Goal: Information Seeking & Learning: Find contact information

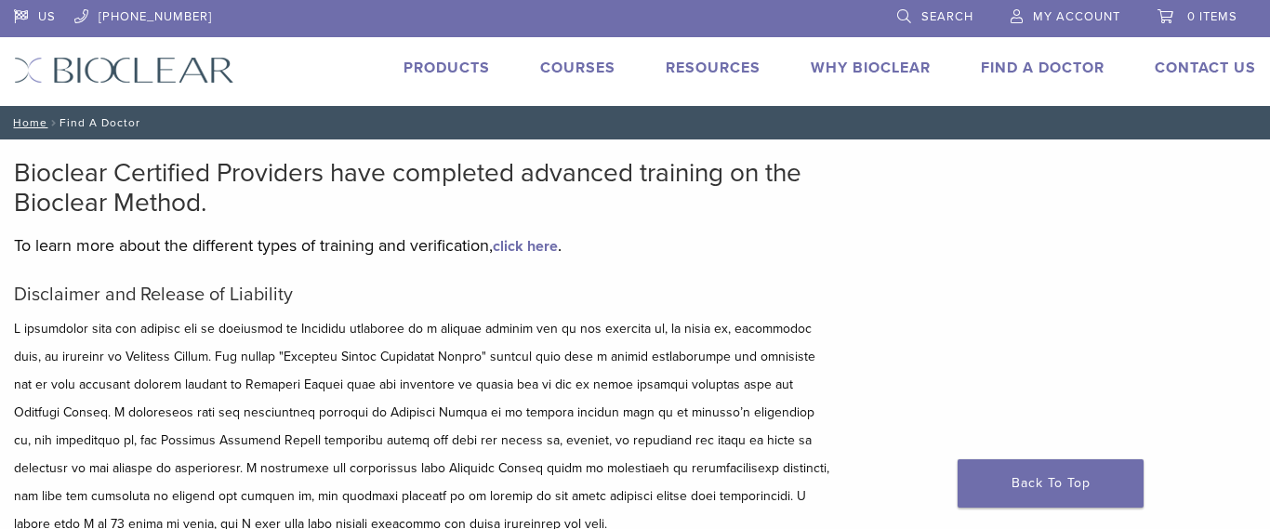
scroll to position [6, 0]
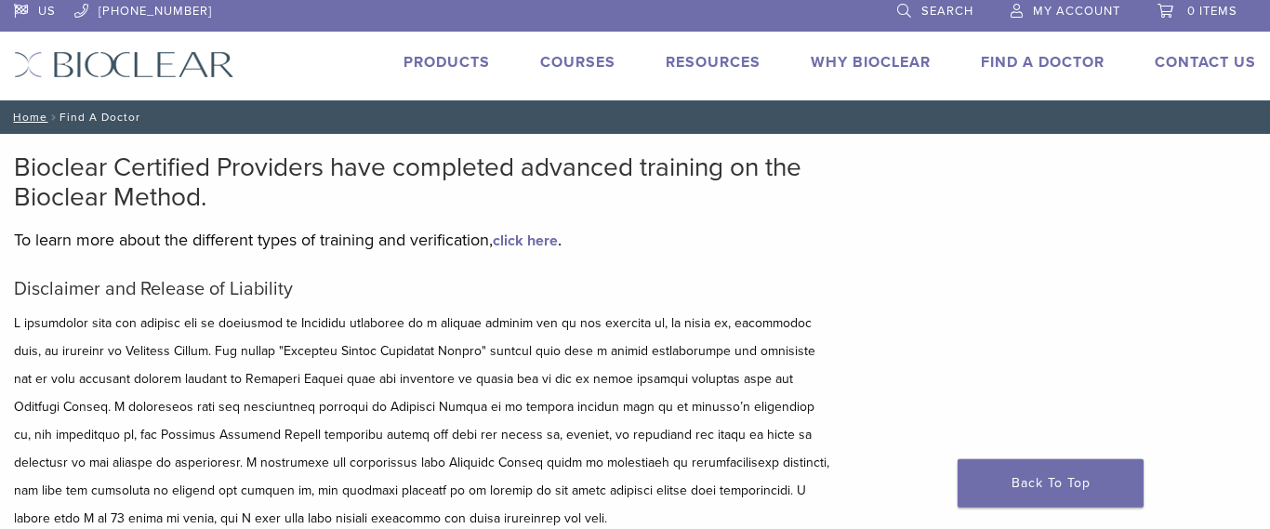
click at [1036, 58] on link "Find A Doctor" at bounding box center [1043, 62] width 124 height 19
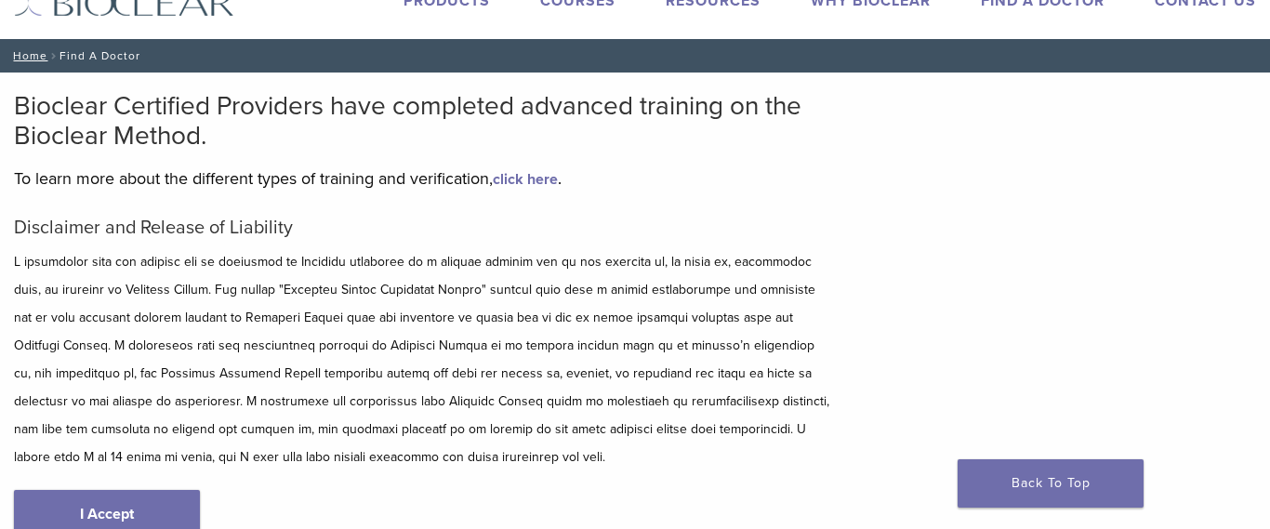
scroll to position [66, 0]
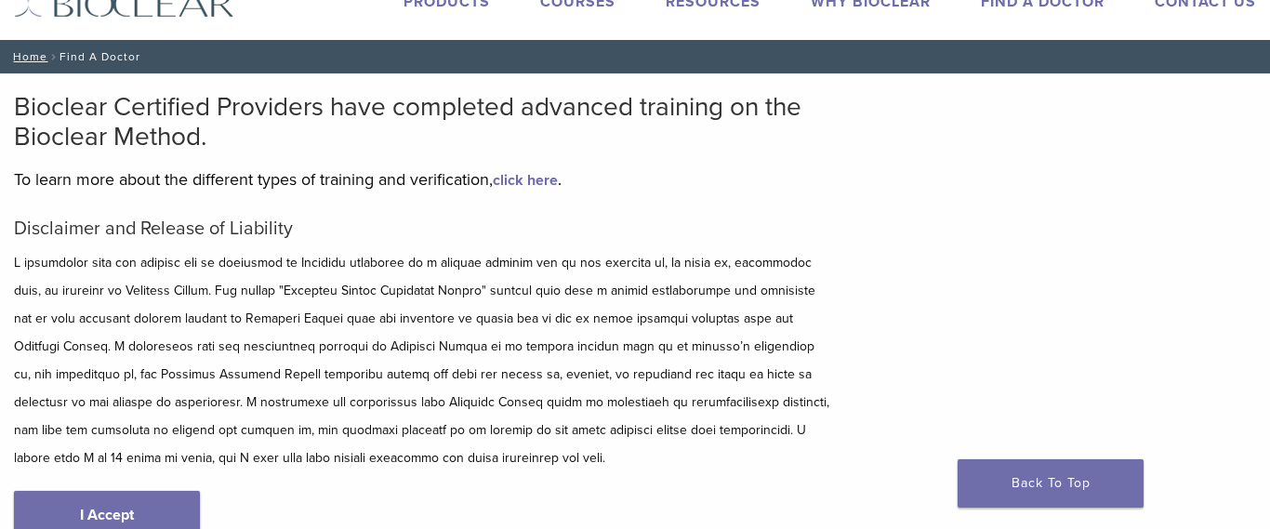
click at [114, 57] on nav "Home / Find A Doctor" at bounding box center [635, 56] width 1270 height 33
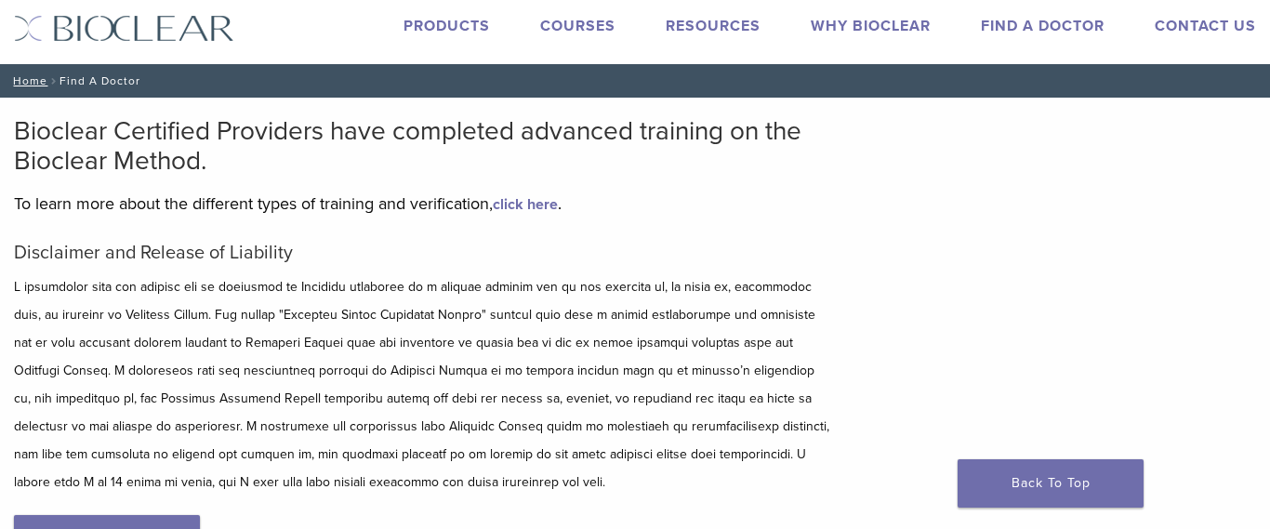
scroll to position [35, 0]
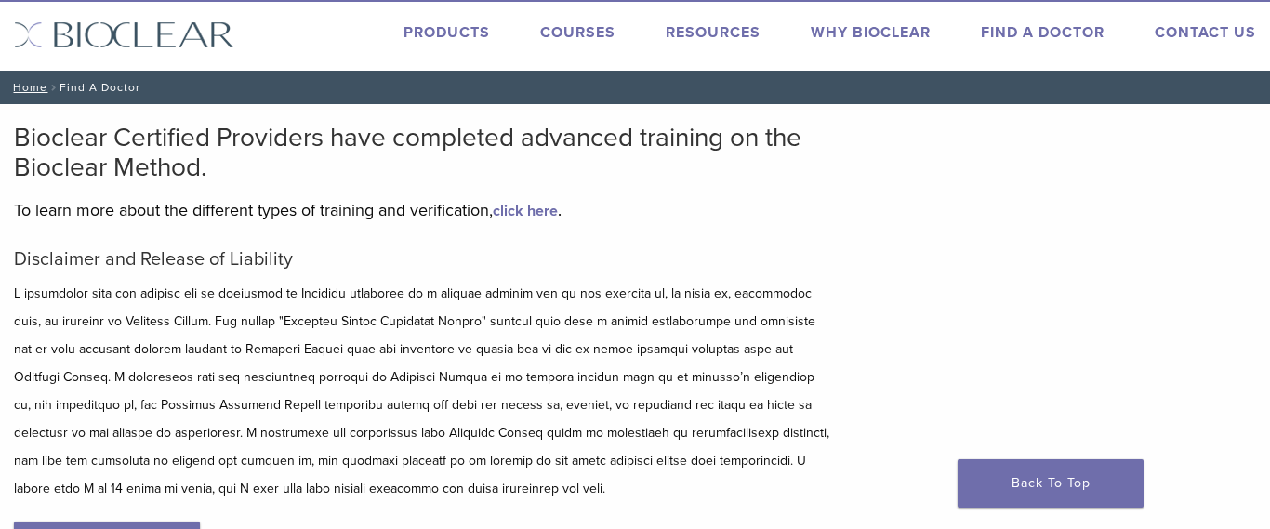
click at [1030, 35] on link "Find A Doctor" at bounding box center [1043, 32] width 124 height 19
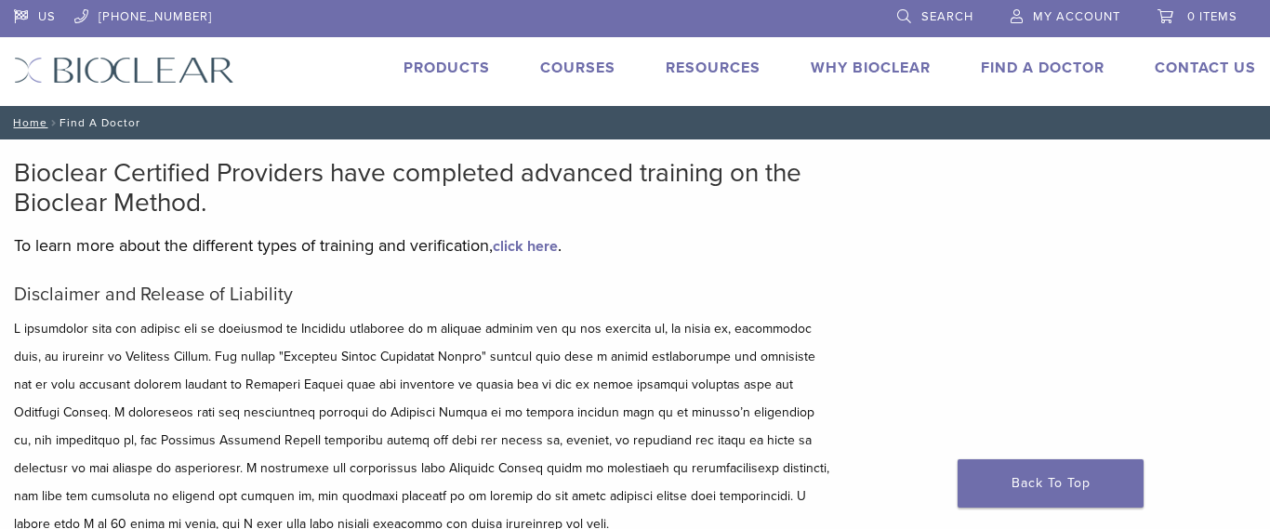
click at [1060, 70] on link "Find A Doctor" at bounding box center [1043, 68] width 124 height 19
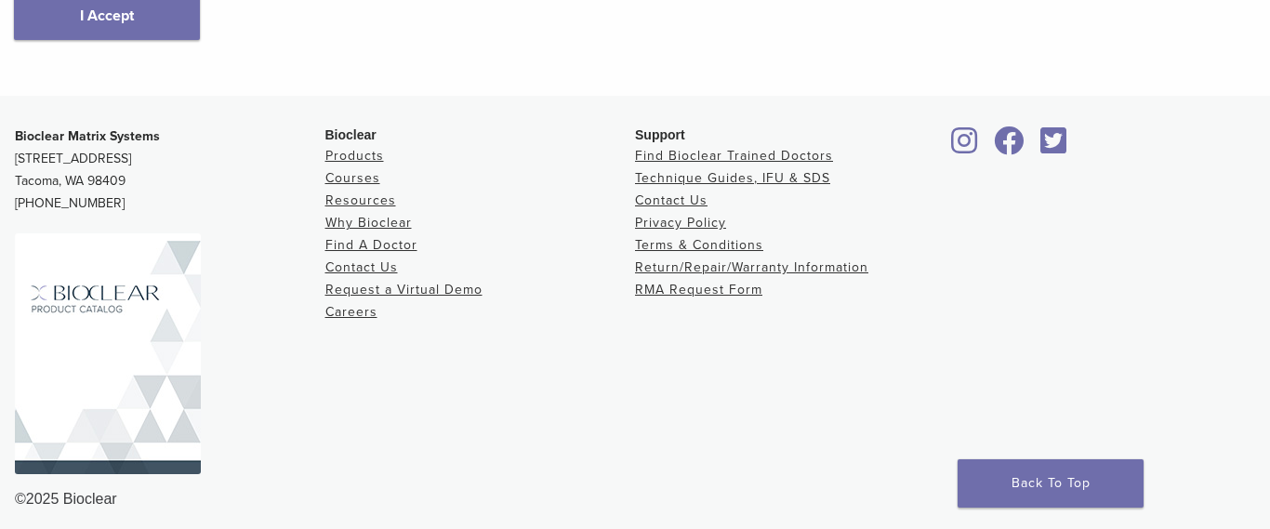
scroll to position [575, 0]
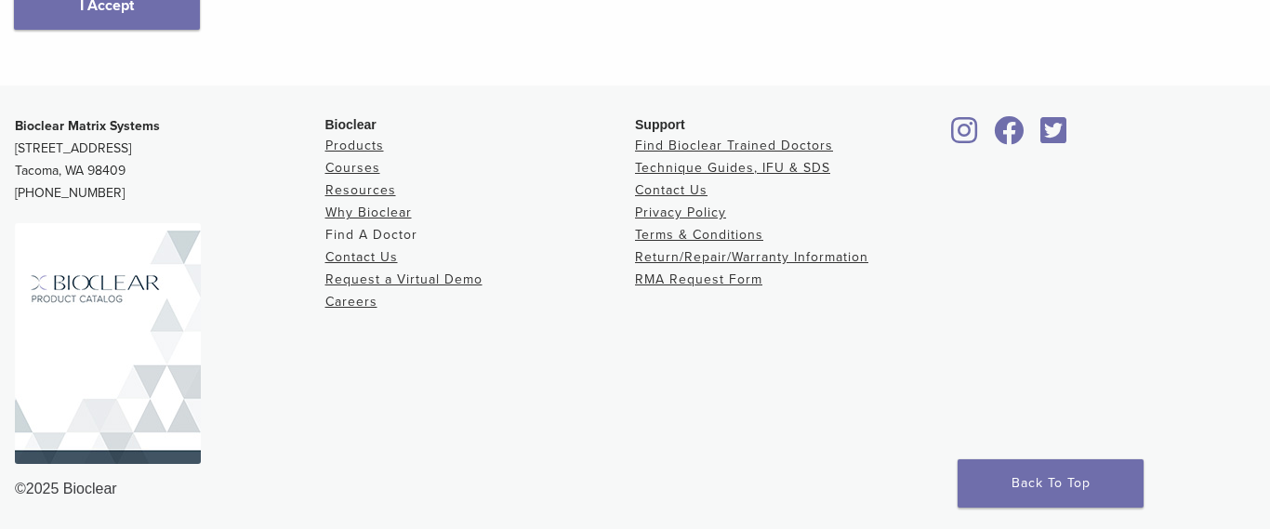
click at [389, 235] on link "Find A Doctor" at bounding box center [371, 235] width 92 height 16
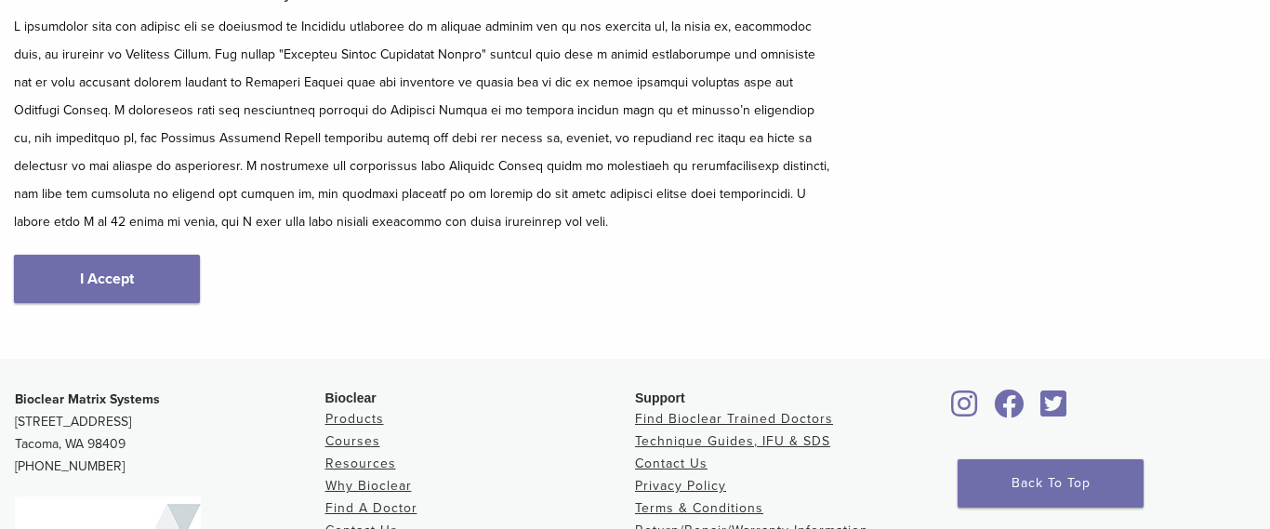
scroll to position [364, 0]
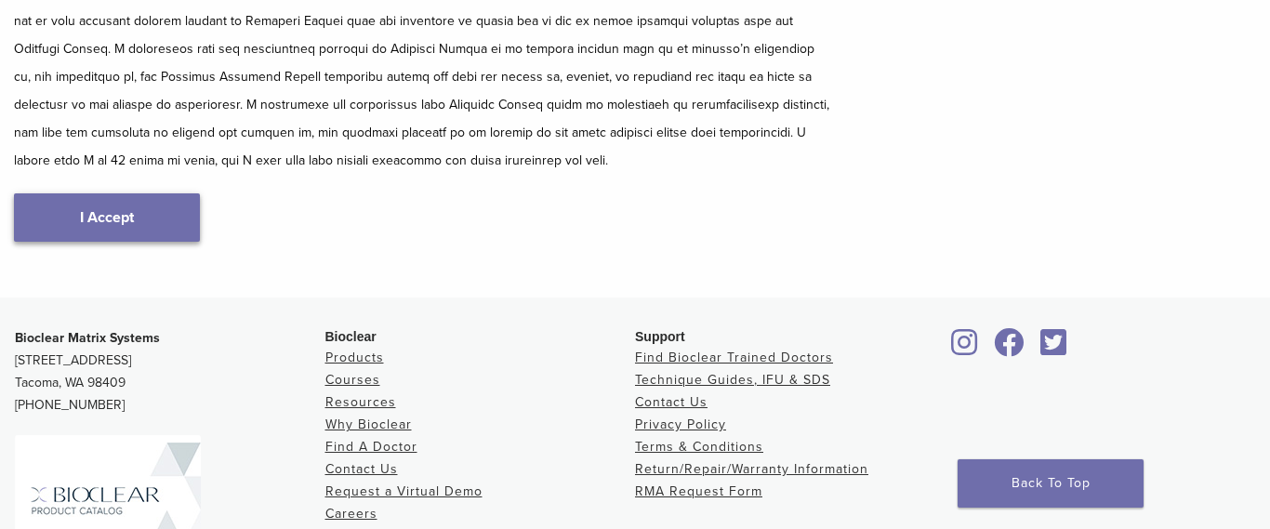
click at [99, 220] on link "I Accept" at bounding box center [107, 217] width 186 height 48
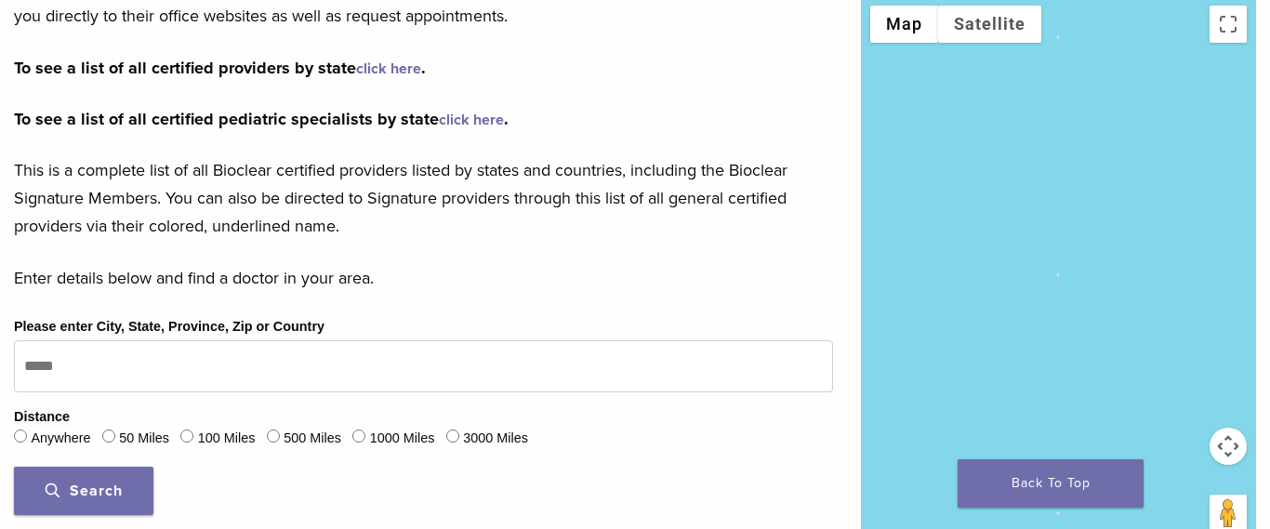
scroll to position [390, 0]
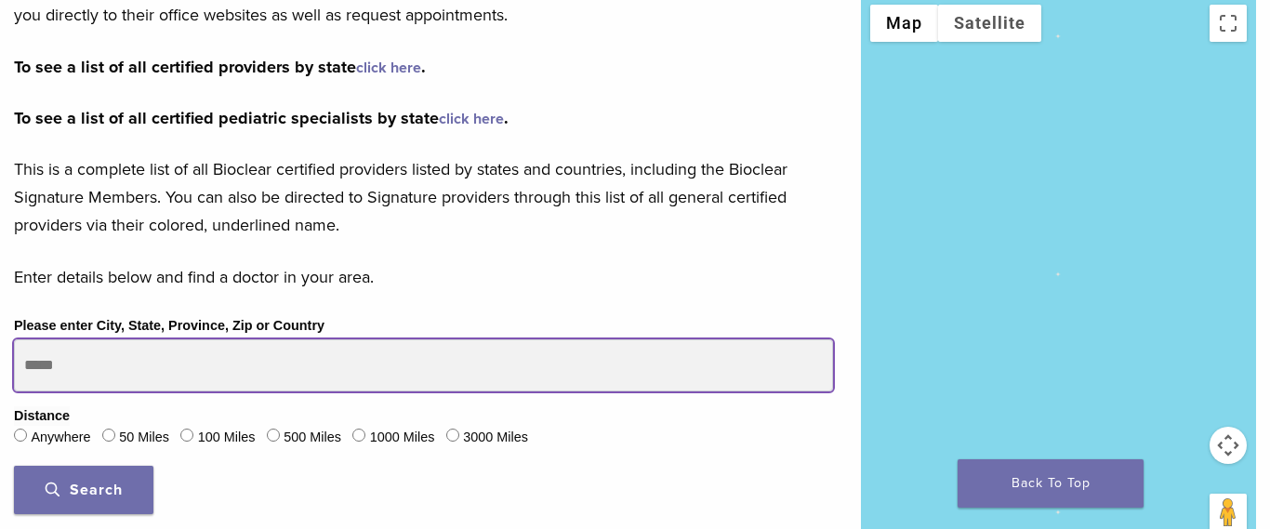
drag, startPoint x: 78, startPoint y: 364, endPoint x: 57, endPoint y: 364, distance: 21.4
click at [57, 364] on input "Please enter City, State, Province, Zip or Country" at bounding box center [423, 365] width 819 height 52
drag, startPoint x: 86, startPoint y: 370, endPoint x: 0, endPoint y: 352, distance: 88.2
click at [14, 352] on input "Please enter City, State, Province, Zip or Country" at bounding box center [423, 365] width 819 height 52
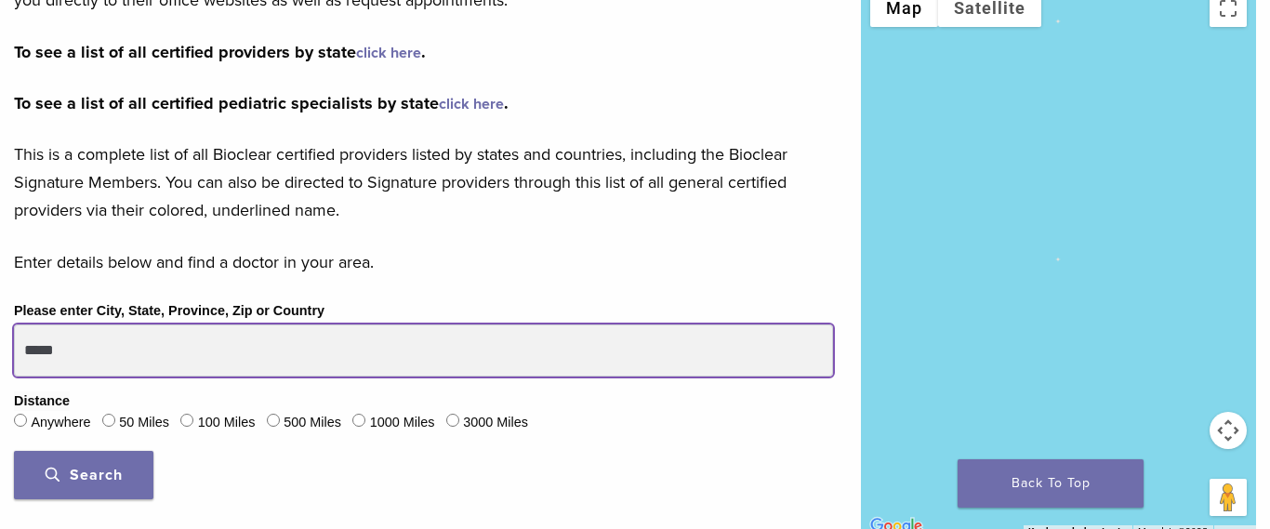
scroll to position [405, 0]
type input "*****"
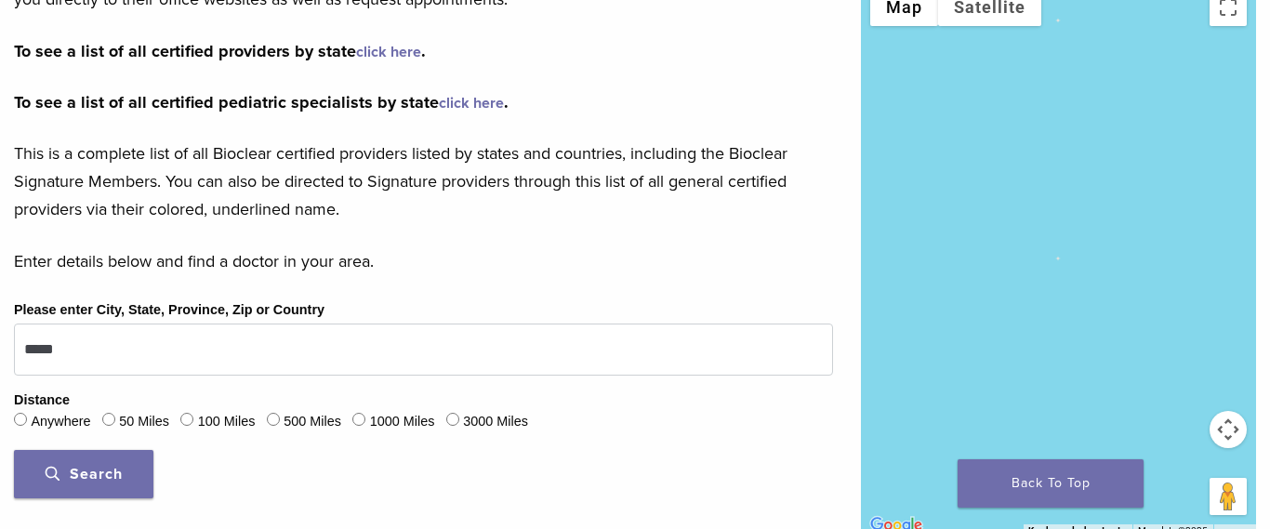
click at [101, 493] on button "Search" at bounding box center [83, 474] width 139 height 48
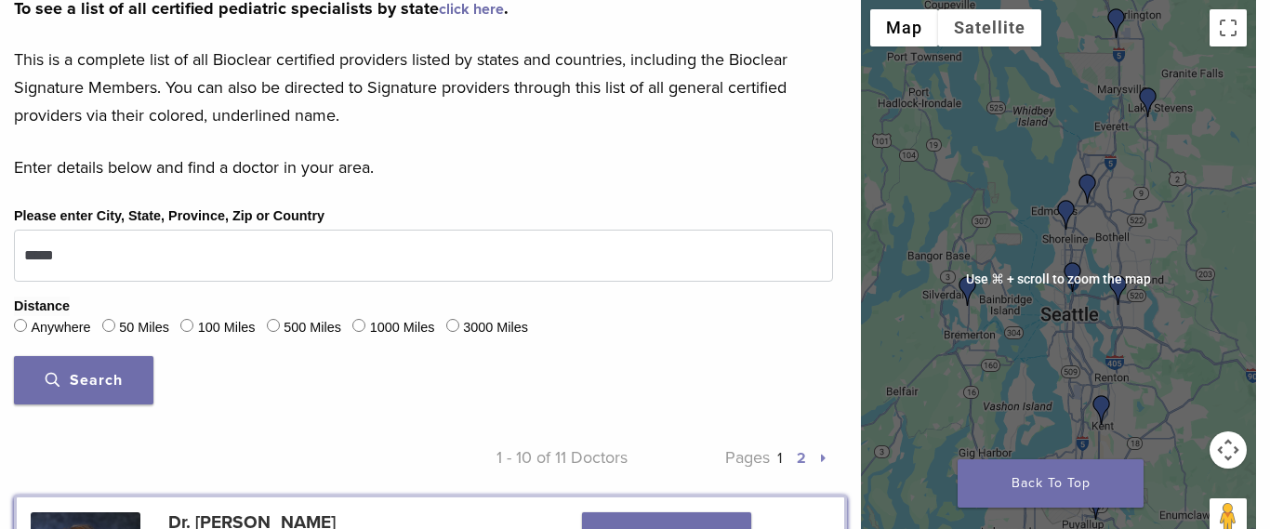
scroll to position [509, 0]
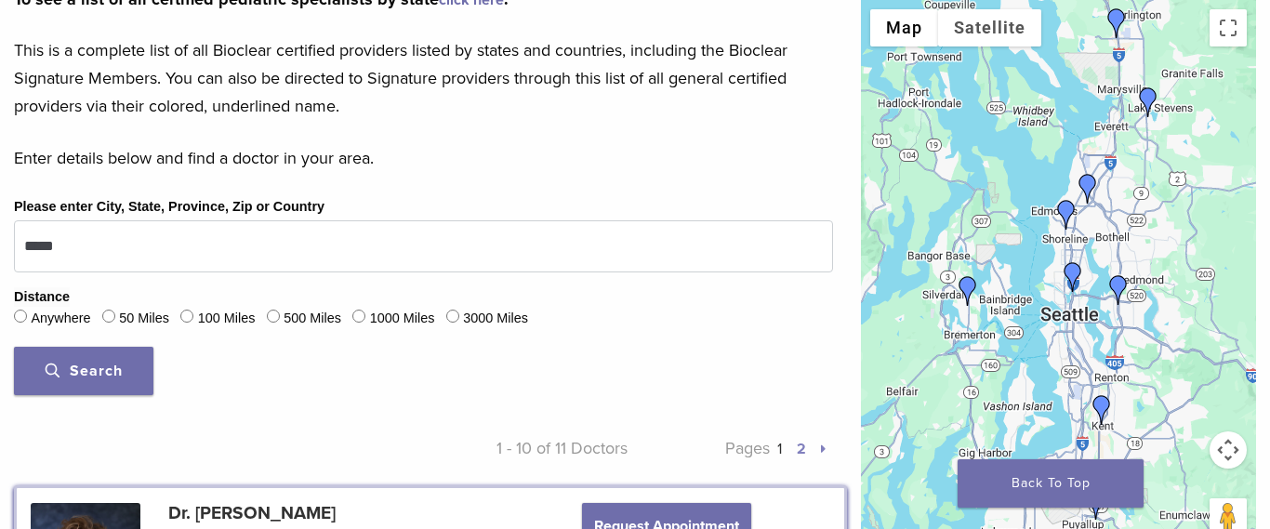
click at [1121, 281] on img "Dr. James Rosenwald" at bounding box center [1119, 290] width 30 height 30
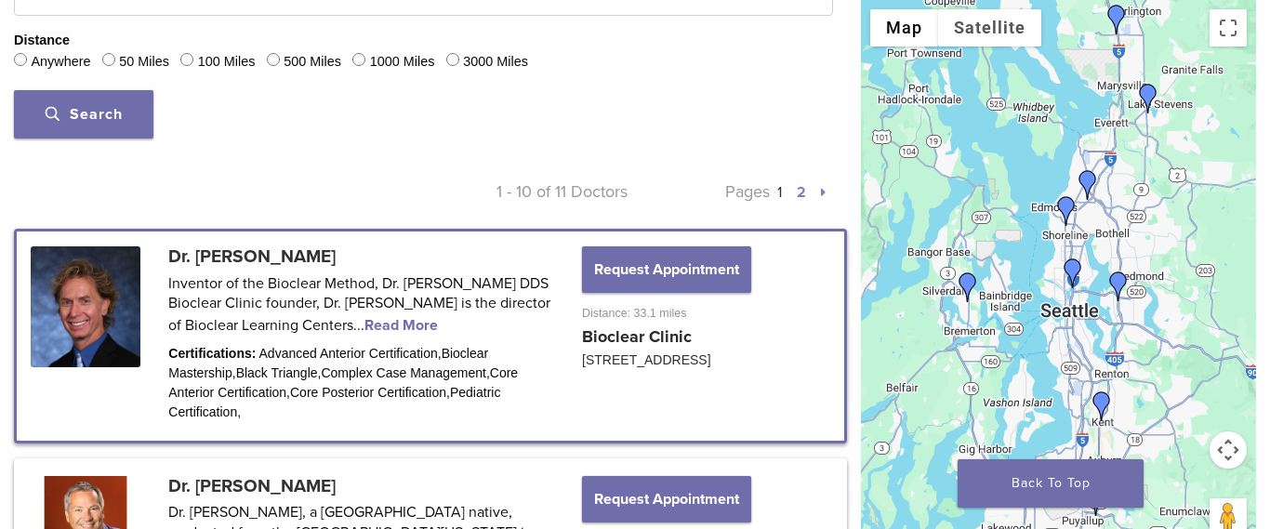
scroll to position [768, 0]
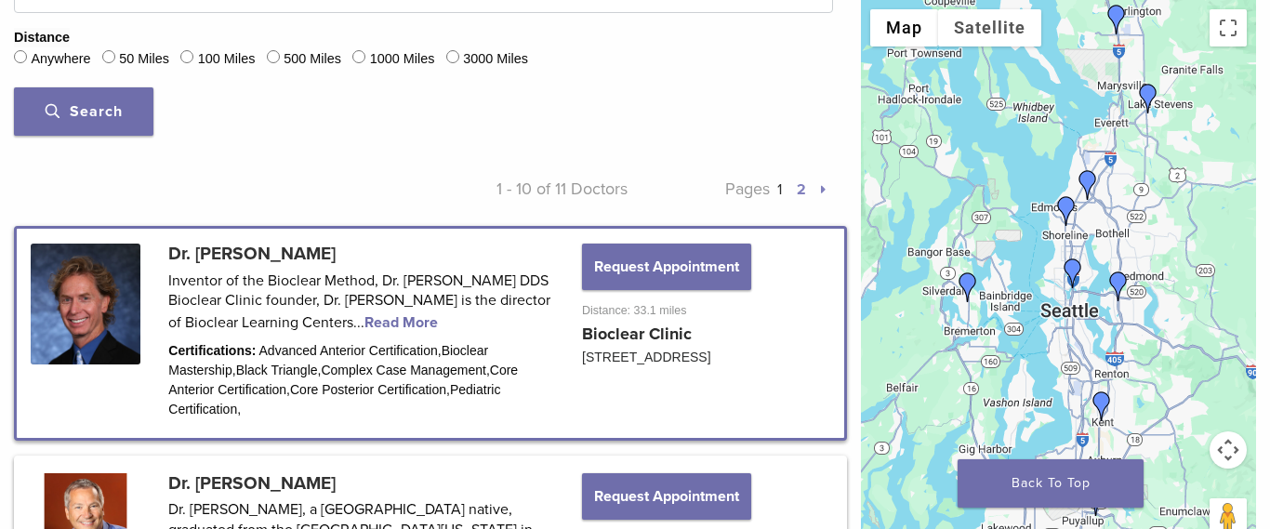
click at [412, 316] on link at bounding box center [430, 333] width 827 height 208
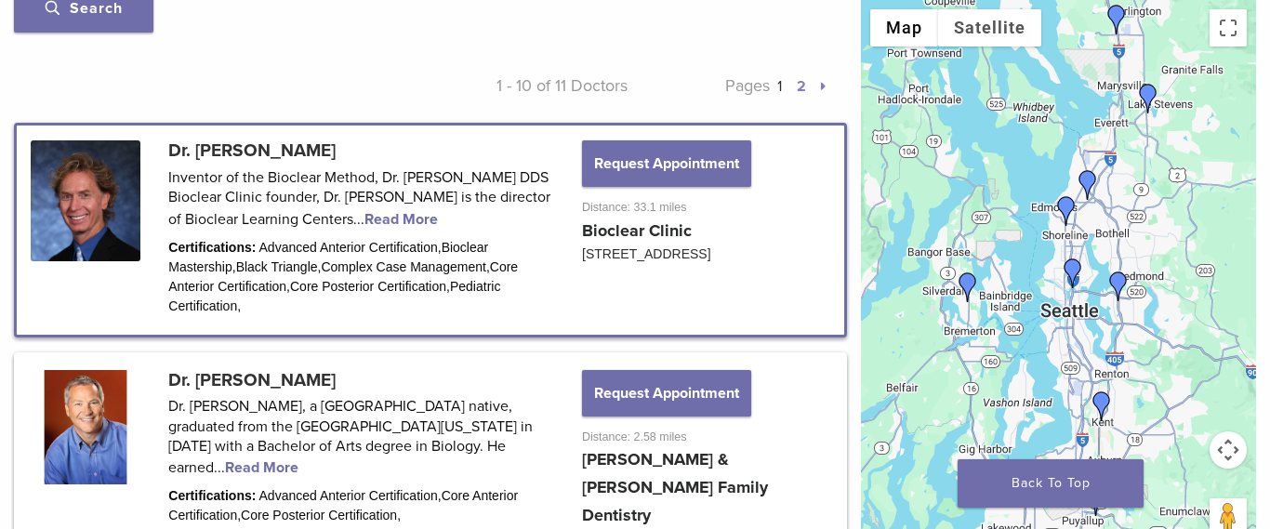
scroll to position [879, 0]
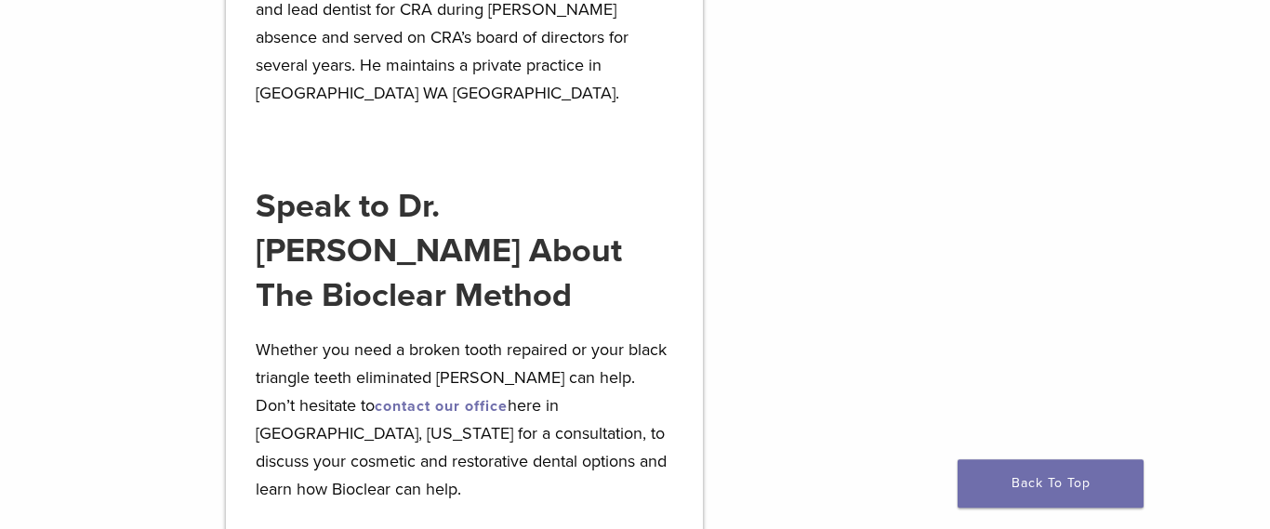
scroll to position [2570, 0]
click at [418, 396] on link "contact our office" at bounding box center [441, 405] width 133 height 19
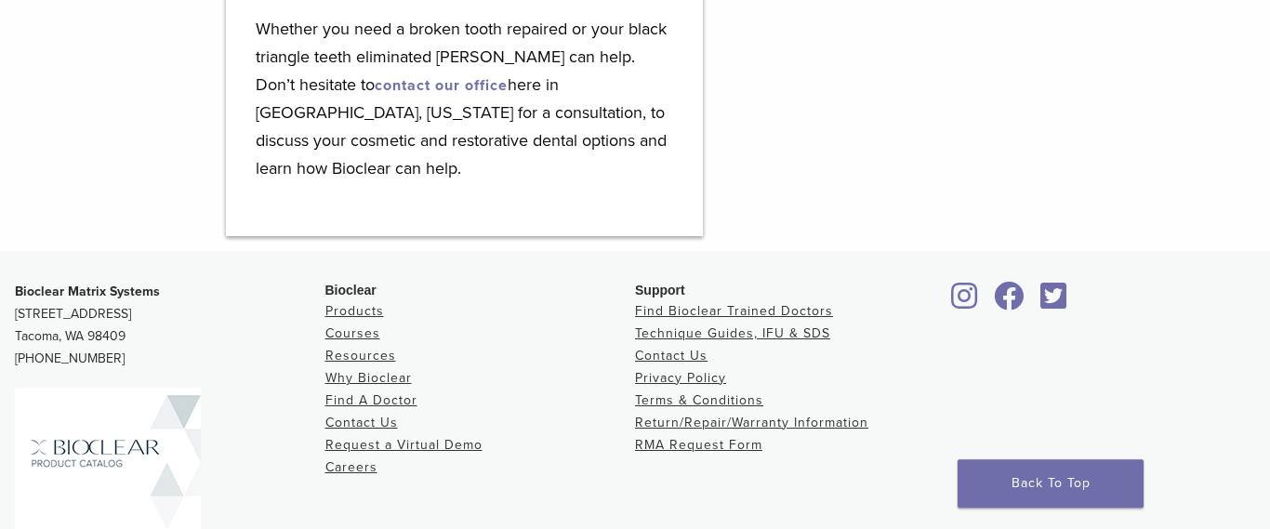
scroll to position [2928, 0]
